Goal: Task Accomplishment & Management: Manage account settings

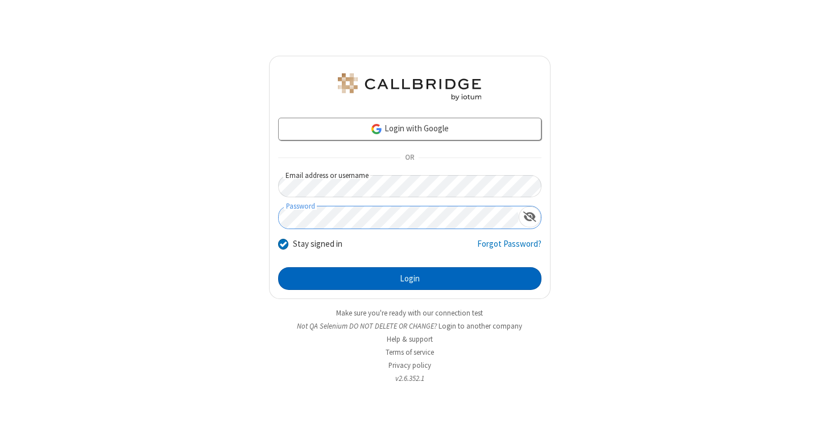
click at [410, 279] on button "Login" at bounding box center [409, 278] width 263 height 23
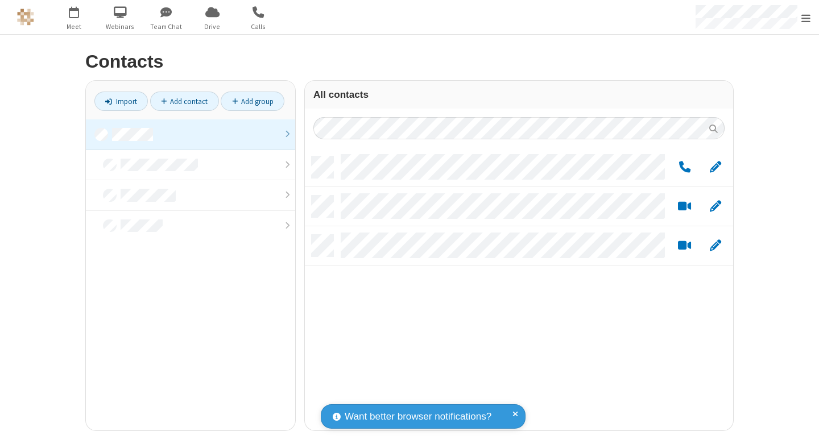
scroll to position [274, 420]
click at [191, 134] on link at bounding box center [190, 135] width 209 height 31
click at [253, 101] on link "Add group" at bounding box center [253, 101] width 64 height 19
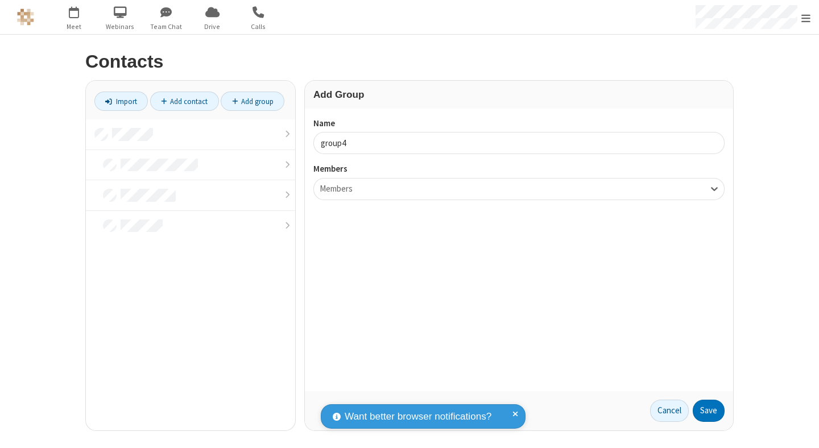
type input "group4"
type input "name20"
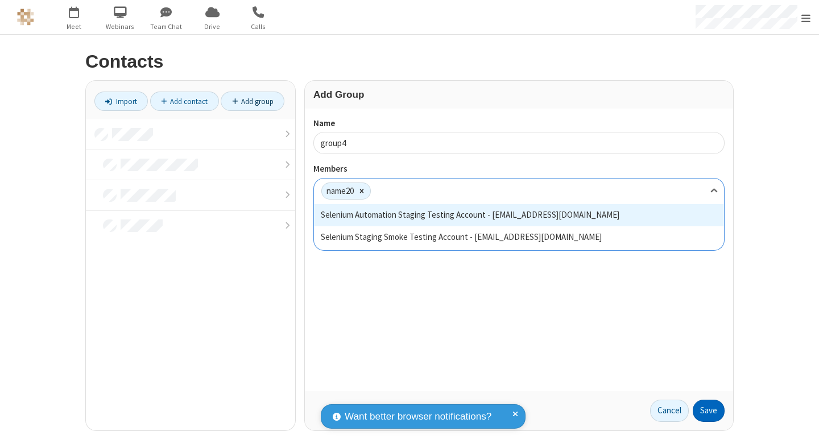
click at [709, 411] on button "Save" at bounding box center [709, 411] width 32 height 23
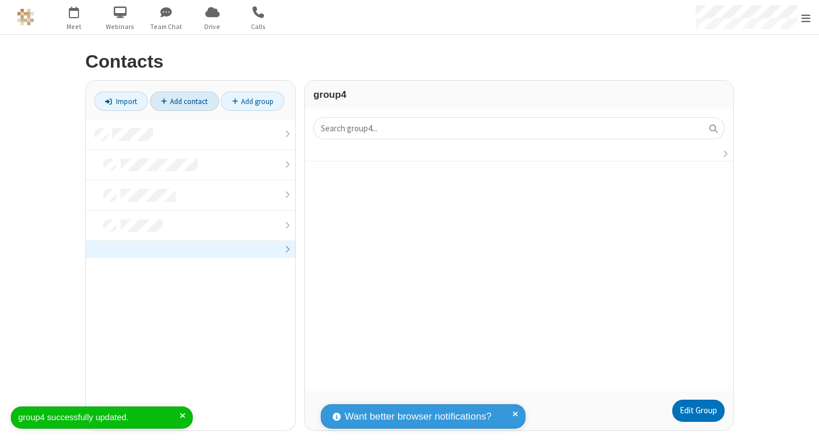
click at [184, 101] on link "Add contact" at bounding box center [184, 101] width 69 height 19
